Goal: Find specific page/section: Find specific page/section

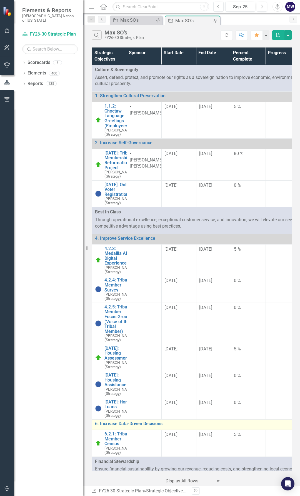
scroll to position [28, 0]
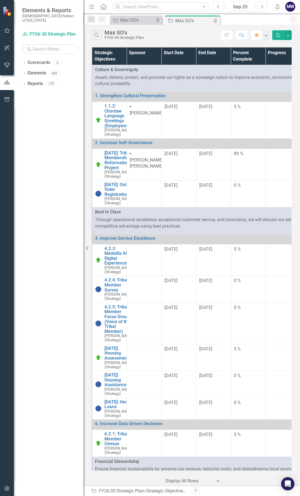
scroll to position [28, 0]
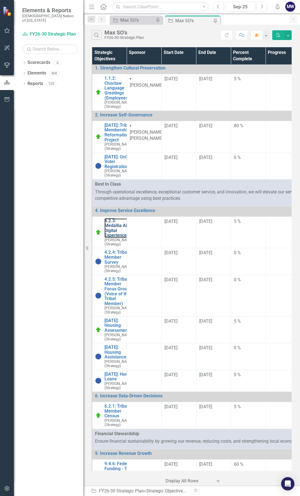
drag, startPoint x: 114, startPoint y: 243, endPoint x: 50, endPoint y: 376, distance: 147.8
click at [114, 238] on link "4.2.3: Medallia AI Digital Experience" at bounding box center [119, 228] width 29 height 19
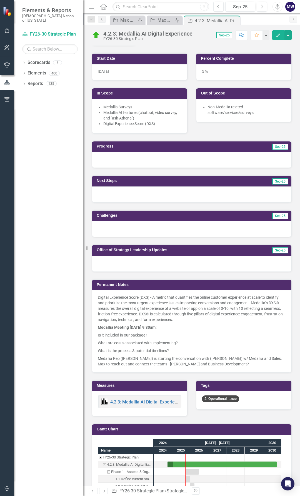
scroll to position [170, 0]
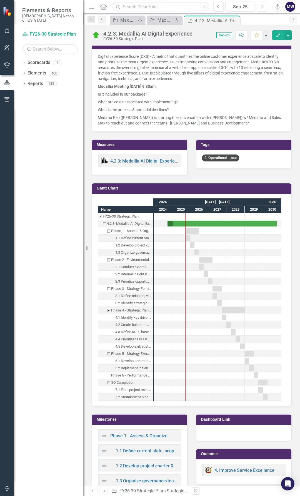
scroll to position [420, 0]
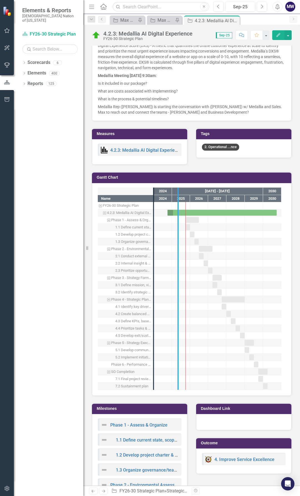
drag, startPoint x: 155, startPoint y: 348, endPoint x: 187, endPoint y: 348, distance: 32.0
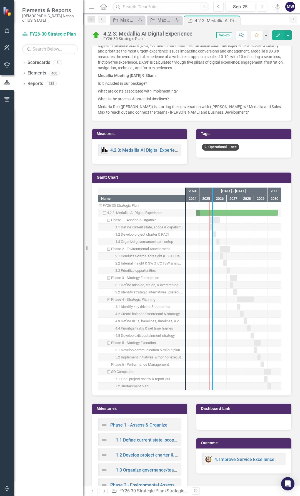
drag, startPoint x: 186, startPoint y: 331, endPoint x: 215, endPoint y: 335, distance: 29.3
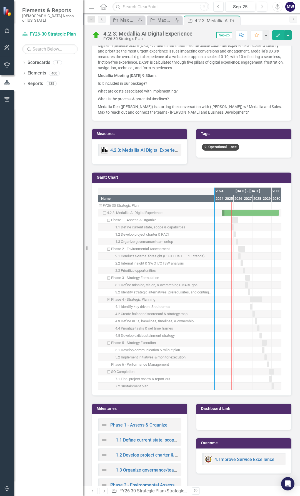
drag, startPoint x: 215, startPoint y: 338, endPoint x: 238, endPoint y: 338, distance: 23.4
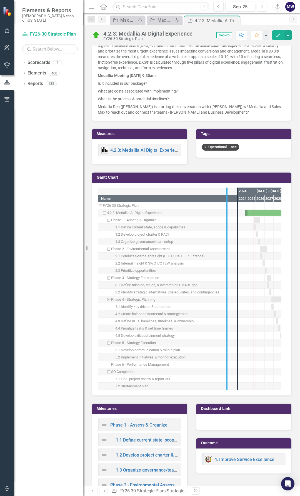
drag, startPoint x: 237, startPoint y: 306, endPoint x: 227, endPoint y: 306, distance: 9.7
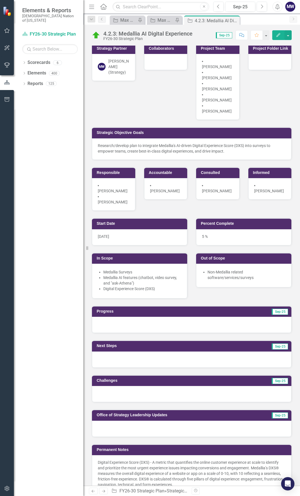
scroll to position [0, 0]
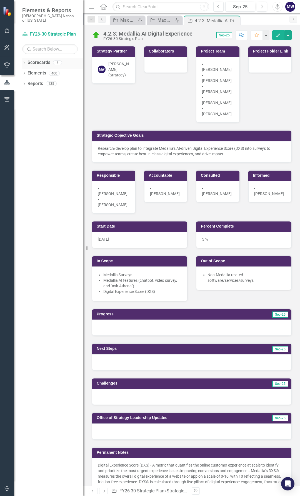
click at [23, 62] on icon "Dropdown" at bounding box center [24, 63] width 4 height 3
click at [24, 135] on icon "Dropdown" at bounding box center [24, 136] width 4 height 3
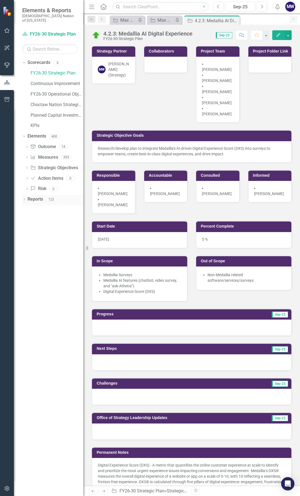
click at [23, 199] on icon "Dropdown" at bounding box center [24, 200] width 4 height 3
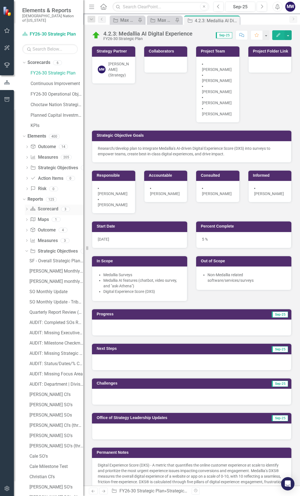
click at [65, 207] on div "3" at bounding box center [65, 209] width 9 height 5
click at [54, 45] on input "text" at bounding box center [50, 49] width 56 height 10
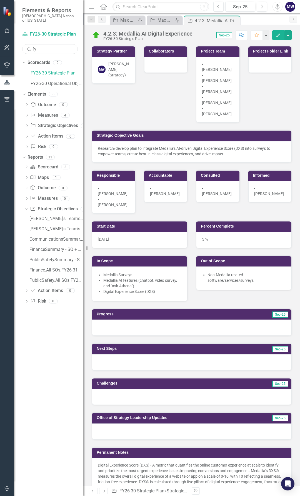
type input "f"
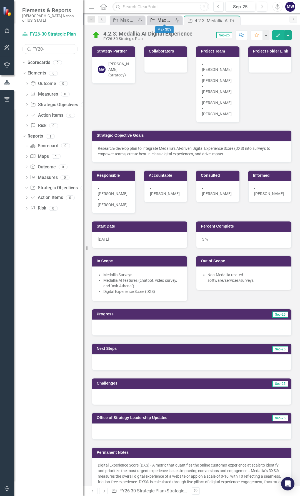
type input "FY20-"
click at [167, 19] on div "Max SO's" at bounding box center [166, 20] width 16 height 7
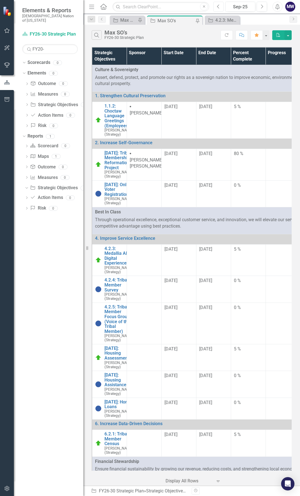
click at [220, 6] on icon "Previous" at bounding box center [218, 6] width 3 height 5
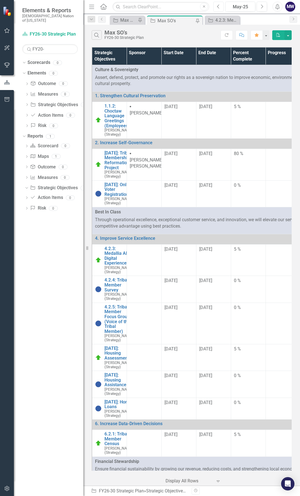
click at [220, 6] on icon "Previous" at bounding box center [218, 6] width 3 height 5
click at [217, 6] on icon "Previous" at bounding box center [218, 6] width 3 height 5
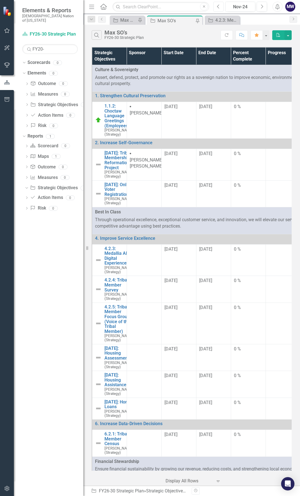
click at [217, 6] on icon "Previous" at bounding box center [218, 6] width 3 height 5
click at [133, 21] on div "Max SO's" at bounding box center [128, 20] width 16 height 7
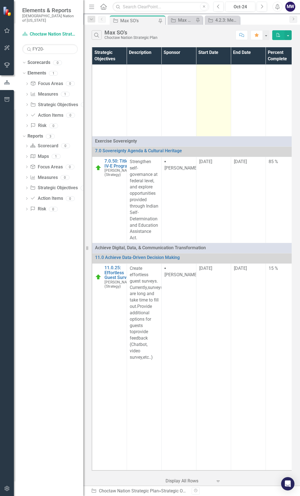
scroll to position [1848, 0]
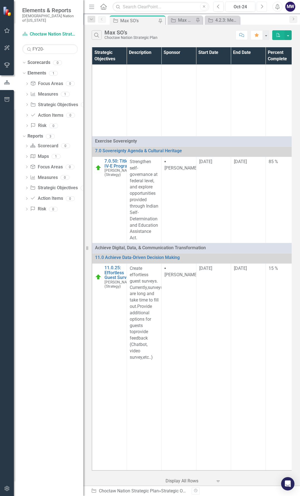
click at [262, 9] on button "Next" at bounding box center [262, 7] width 10 height 10
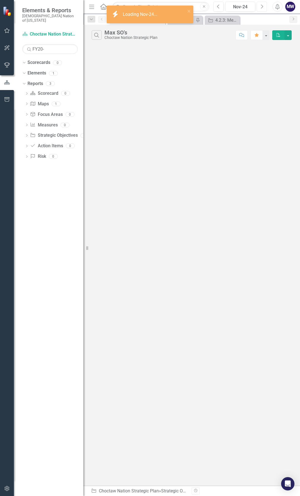
click at [262, 9] on button "Next" at bounding box center [262, 7] width 10 height 10
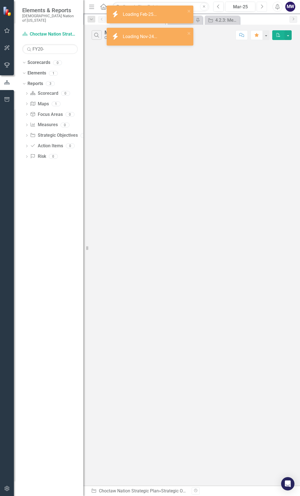
click at [262, 9] on button "Next" at bounding box center [262, 7] width 10 height 10
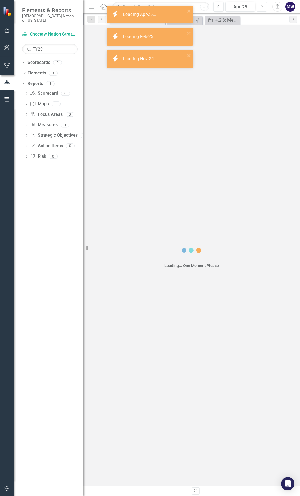
click at [262, 9] on button "Next" at bounding box center [262, 7] width 10 height 10
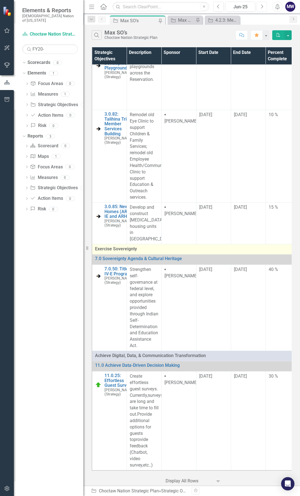
scroll to position [1791, 0]
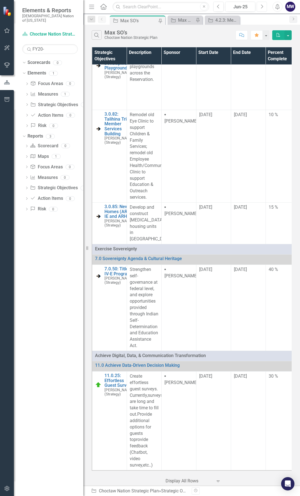
click at [261, 9] on button "Next" at bounding box center [262, 7] width 10 height 10
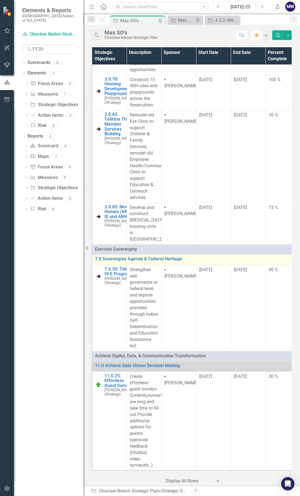
scroll to position [2341, 0]
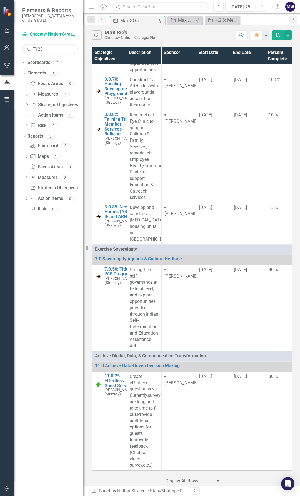
click at [263, 8] on icon "Next" at bounding box center [262, 6] width 3 height 5
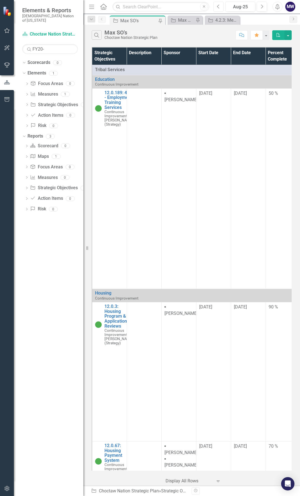
click at [222, 9] on button "Previous" at bounding box center [219, 7] width 10 height 10
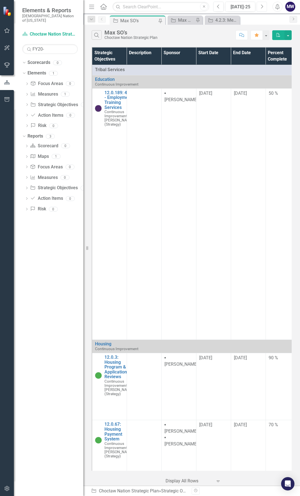
click at [262, 7] on icon "Next" at bounding box center [262, 6] width 3 height 5
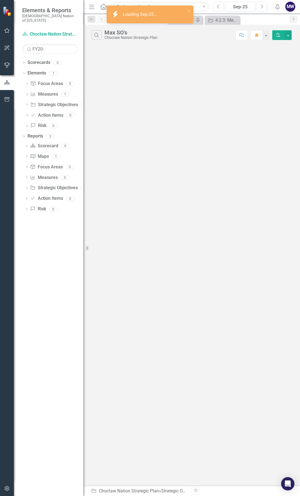
click at [181, 19] on Sep-25\ "icon.bolt Loading Sep-25..." at bounding box center [150, 15] width 87 height 18
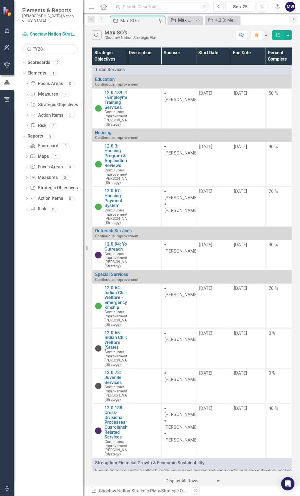
click at [184, 21] on div "Max SO's" at bounding box center [186, 20] width 16 height 7
